Goal: Book appointment/travel/reservation

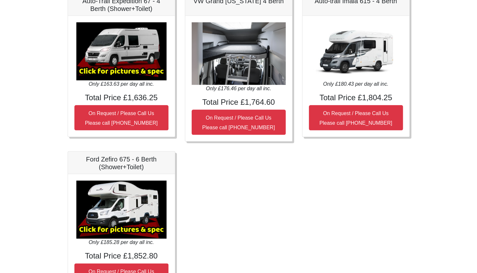
scroll to position [332, 0]
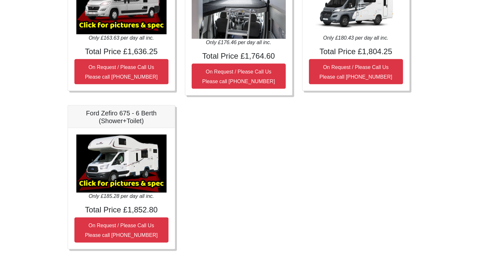
click at [113, 167] on img at bounding box center [121, 163] width 90 height 58
click at [110, 183] on img at bounding box center [121, 163] width 90 height 58
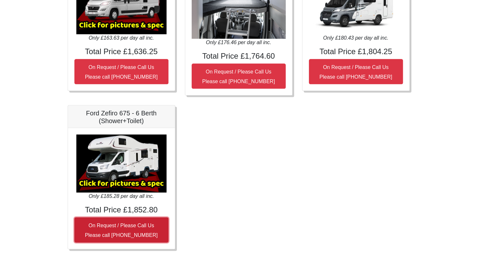
click at [106, 224] on small "On Request / Please Call Us Please call 0044 (0)131 322 6597" at bounding box center [121, 230] width 73 height 15
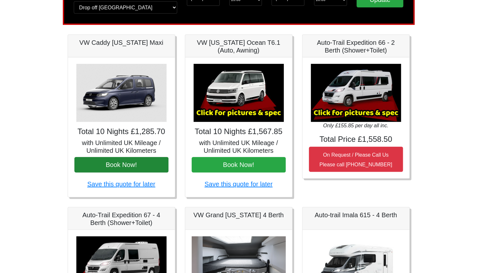
scroll to position [0, 0]
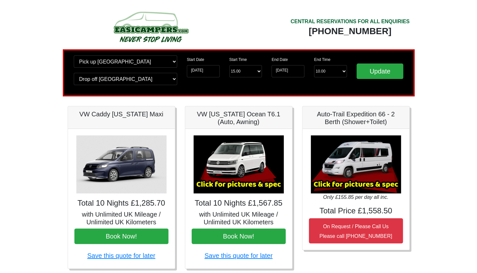
click at [151, 29] on img at bounding box center [151, 26] width 123 height 35
click at [151, 26] on img at bounding box center [151, 26] width 123 height 35
drag, startPoint x: 191, startPoint y: 112, endPoint x: 8, endPoint y: 289, distance: 255.4
drag, startPoint x: 8, startPoint y: 289, endPoint x: 55, endPoint y: 53, distance: 241.3
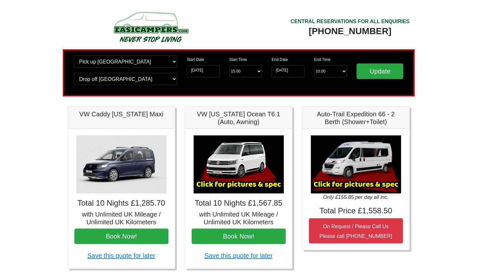
click at [173, 28] on img at bounding box center [151, 26] width 123 height 35
click at [199, 74] on input "16-08-2025" at bounding box center [203, 71] width 33 height 12
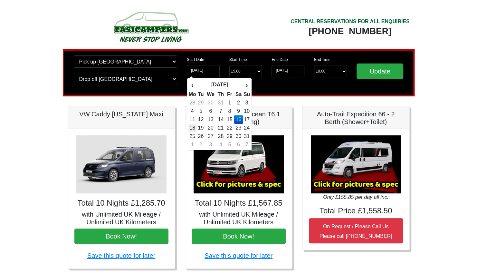
click at [192, 129] on td "18" at bounding box center [193, 128] width 8 height 8
type input "[DATE]"
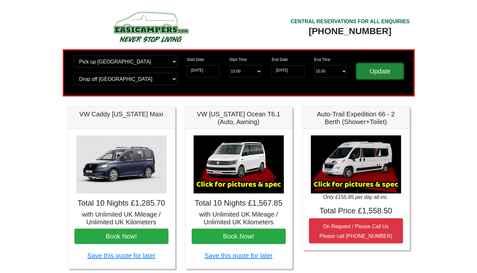
click at [377, 70] on input "Update" at bounding box center [380, 71] width 47 height 15
click at [134, 23] on img at bounding box center [151, 26] width 123 height 35
